Goal: Information Seeking & Learning: Learn about a topic

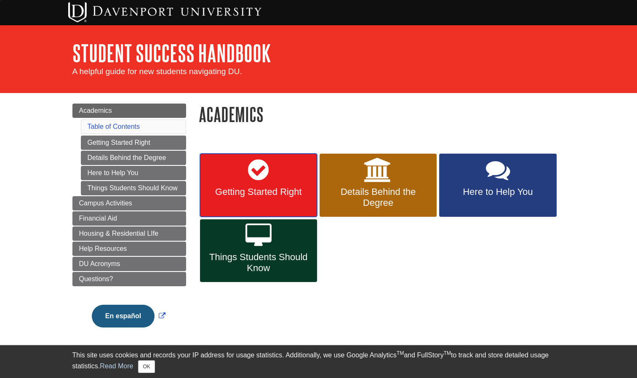
click at [261, 176] on icon at bounding box center [258, 170] width 21 height 24
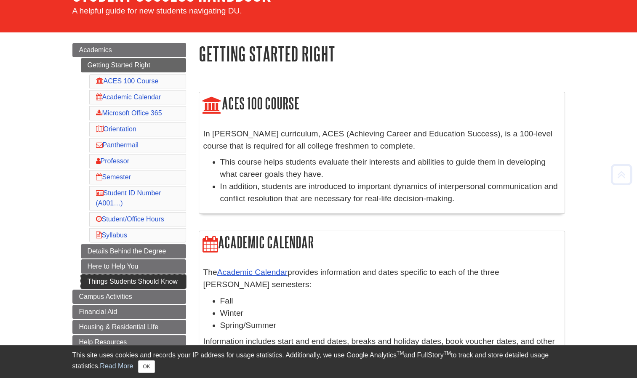
scroll to position [57, 0]
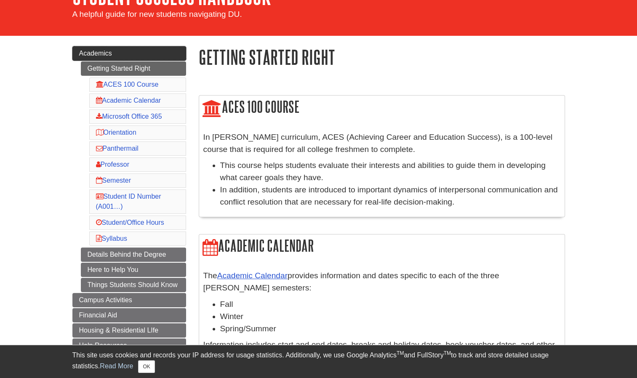
click at [152, 49] on link "Academics" at bounding box center [129, 53] width 114 height 14
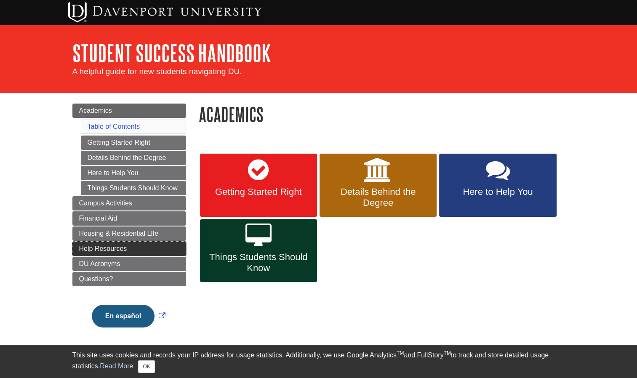
click at [129, 245] on link "Help Resources" at bounding box center [129, 249] width 114 height 14
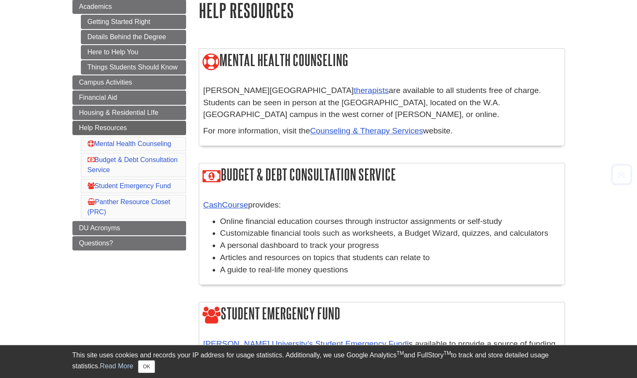
scroll to position [109, 0]
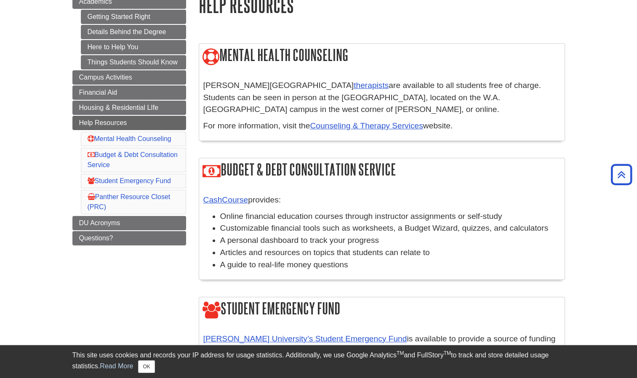
click at [290, 211] on li "Online financial education courses through instructor assignments or self-study" at bounding box center [390, 217] width 340 height 12
